Goal: Task Accomplishment & Management: Manage account settings

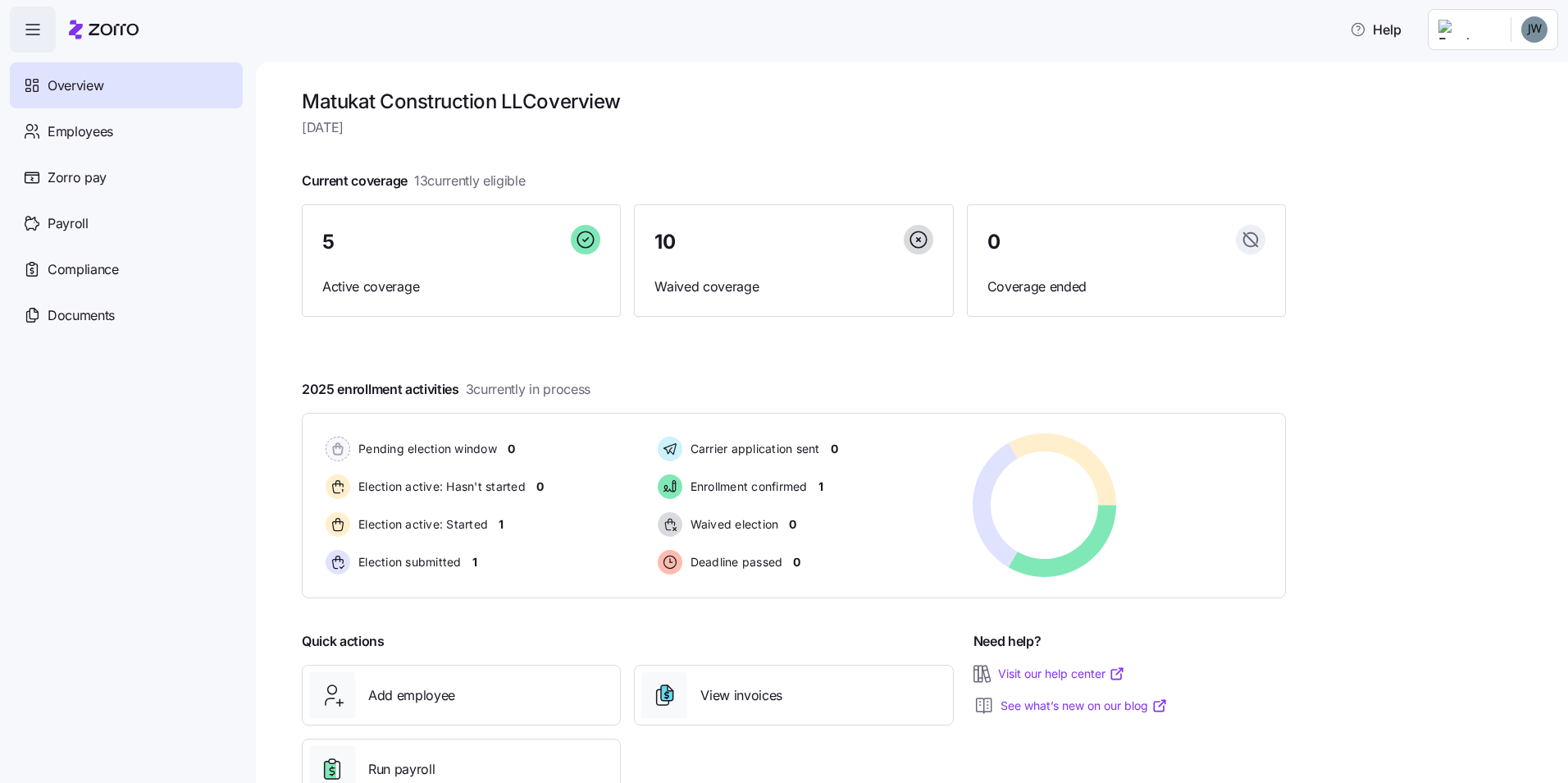
click at [1515, 37] on html "Help Overview Employees Zorro pay Payroll Compliance Documents Matukat Construc…" at bounding box center [784, 386] width 1568 height 772
click at [1482, 155] on div "Log out" at bounding box center [1491, 167] width 121 height 26
